Goal: Find specific page/section: Find specific page/section

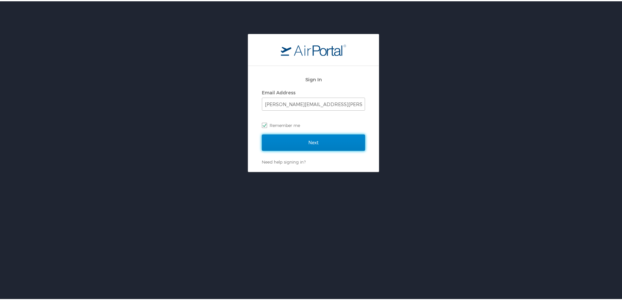
click at [308, 136] on input "Next" at bounding box center [313, 141] width 103 height 16
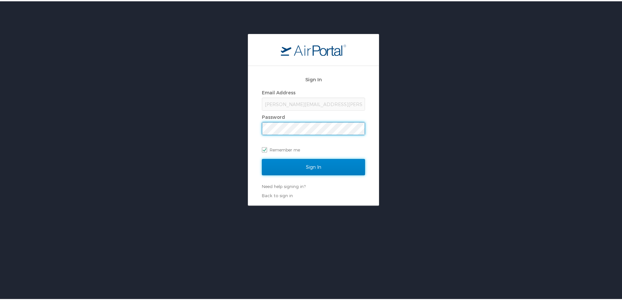
click at [284, 169] on input "Sign In" at bounding box center [313, 166] width 103 height 16
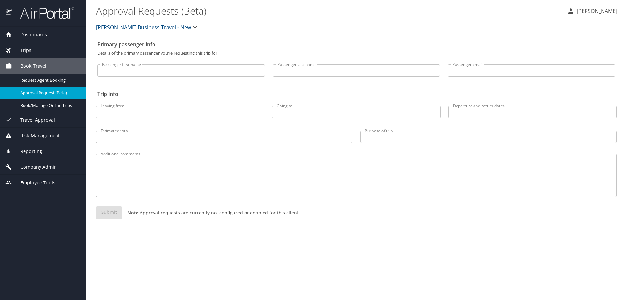
click at [75, 148] on div "Reporting" at bounding box center [42, 151] width 75 height 7
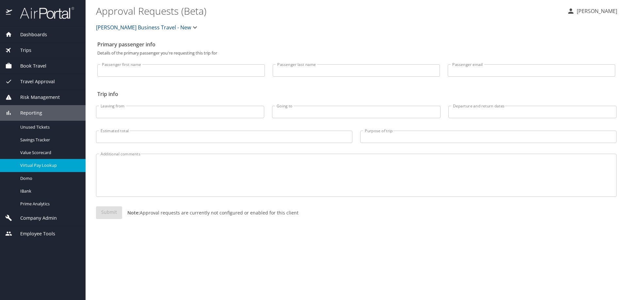
click at [71, 164] on span "Virtual Pay Lookup" at bounding box center [48, 165] width 57 height 6
